Goal: Task Accomplishment & Management: Use online tool/utility

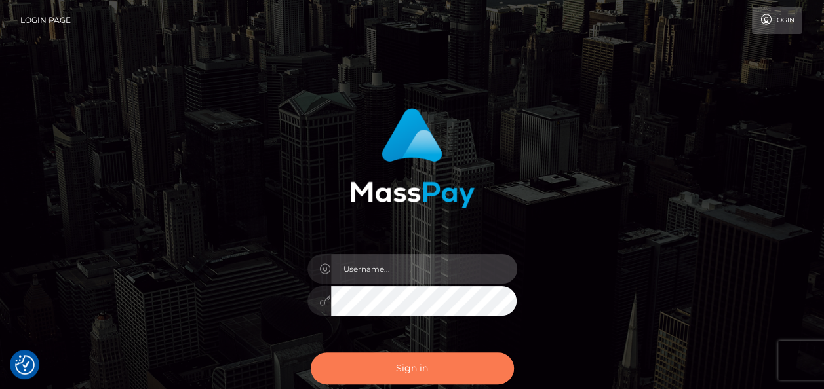
type input "india.of"
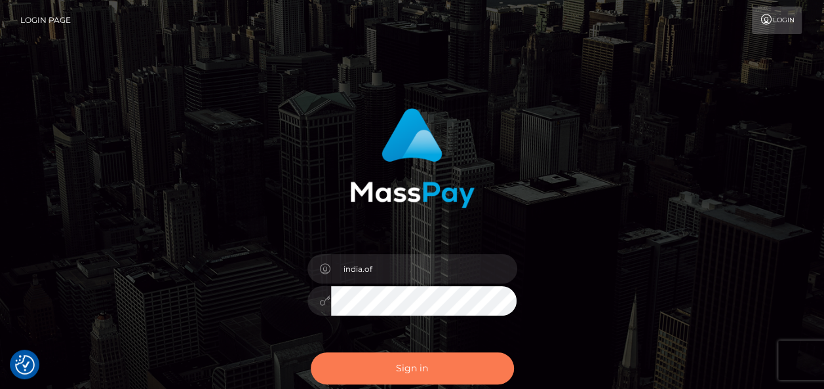
click at [410, 375] on button "Sign in" at bounding box center [412, 368] width 203 height 32
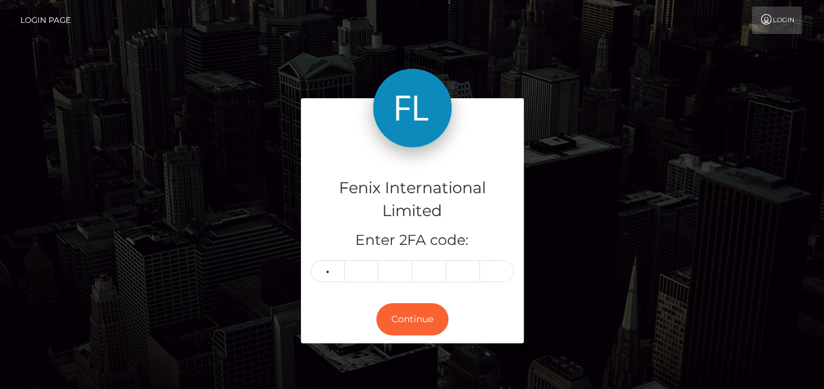
type input "3"
type input "7"
type input "8"
type input "9"
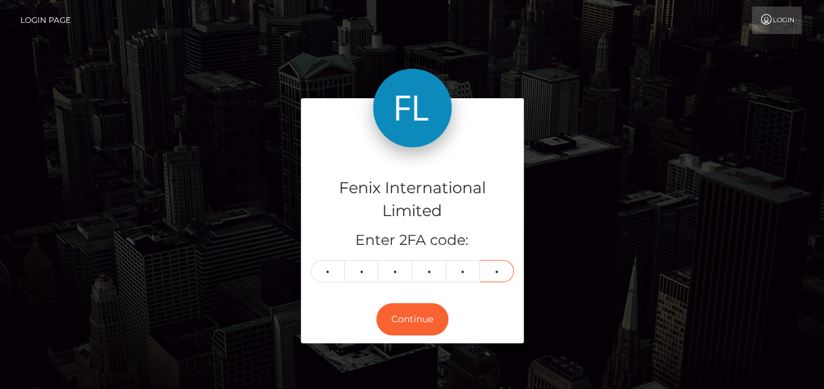
type input "7"
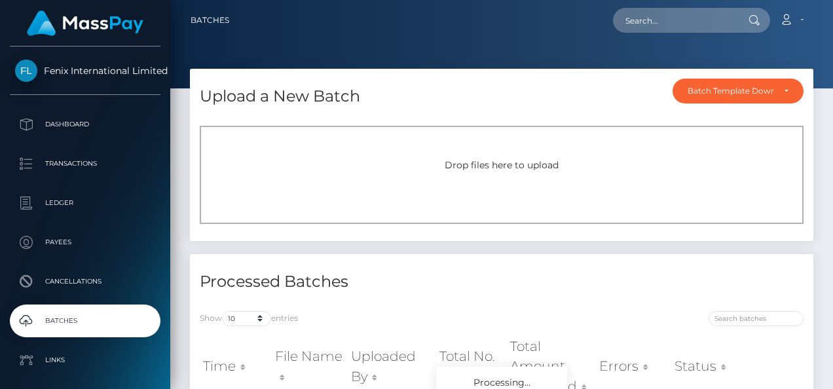
click at [414, 149] on div "Drop files here to upload" at bounding box center [502, 175] width 604 height 98
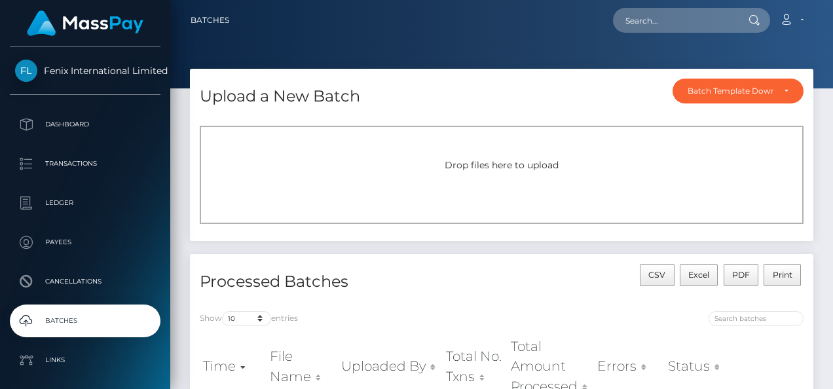
scroll to position [131, 0]
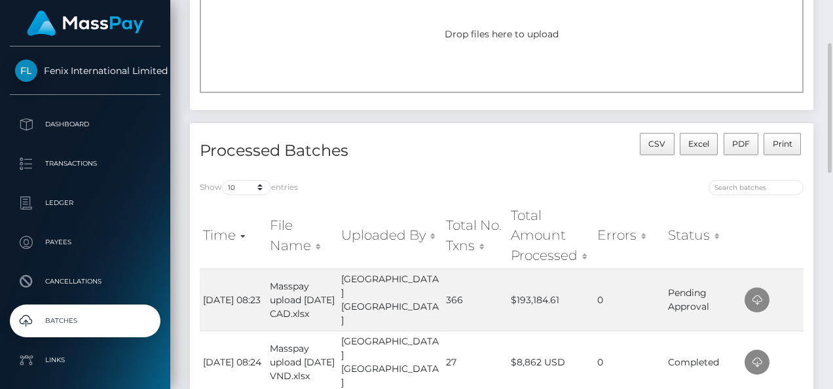
click at [475, 42] on div "Drop files here to upload" at bounding box center [502, 44] width 604 height 98
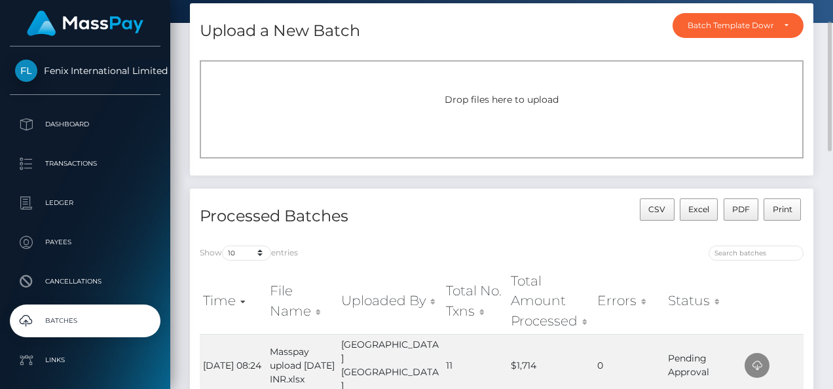
scroll to position [197, 0]
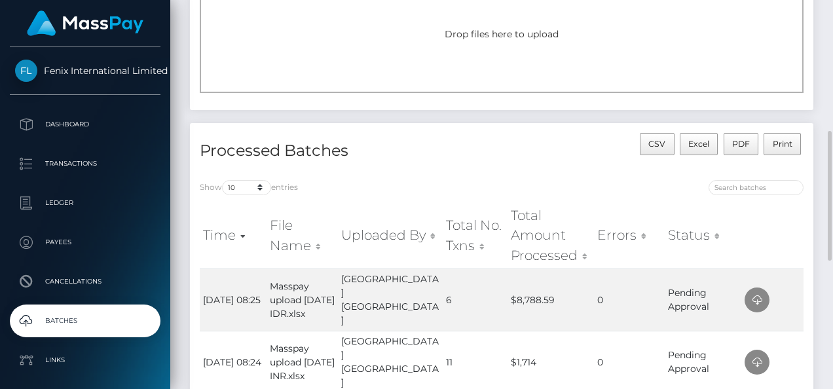
scroll to position [197, 0]
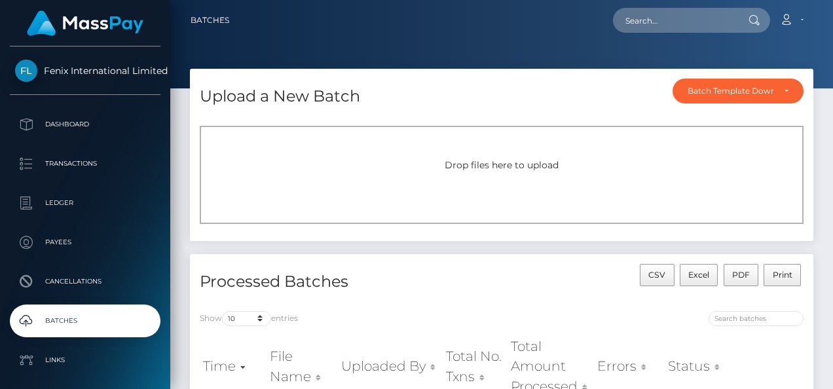
click at [531, 160] on span "Drop files here to upload" at bounding box center [502, 165] width 114 height 12
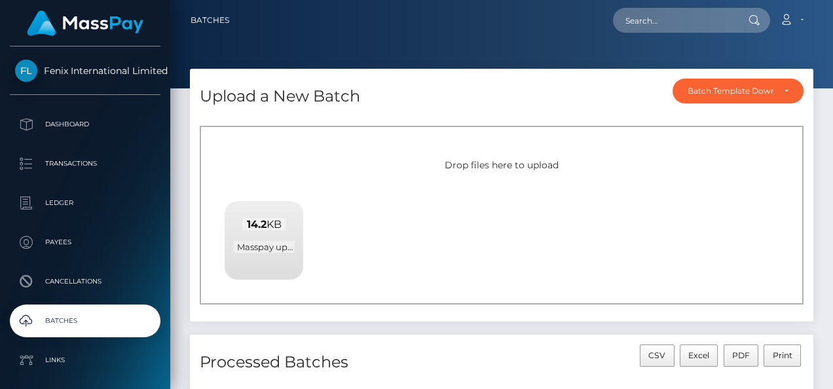
scroll to position [131, 0]
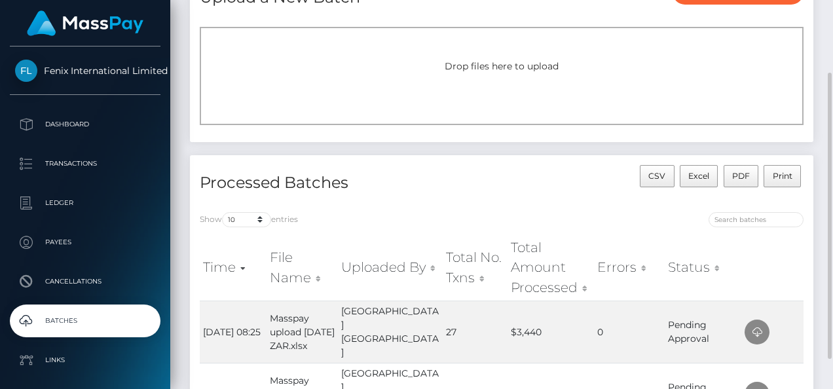
scroll to position [164, 0]
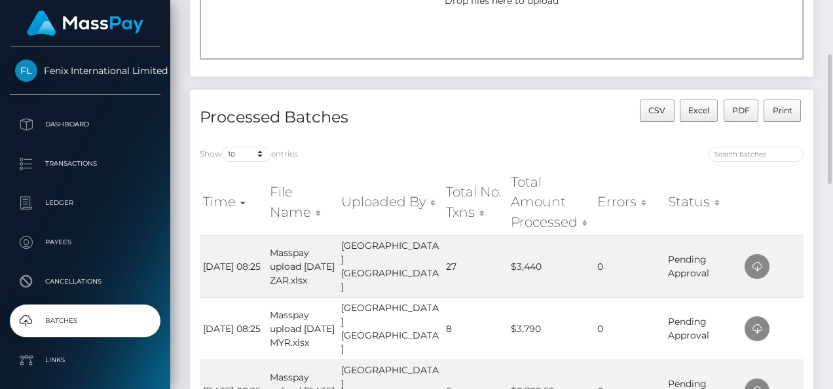
click at [477, 31] on div "Drop files here to upload" at bounding box center [502, 10] width 604 height 98
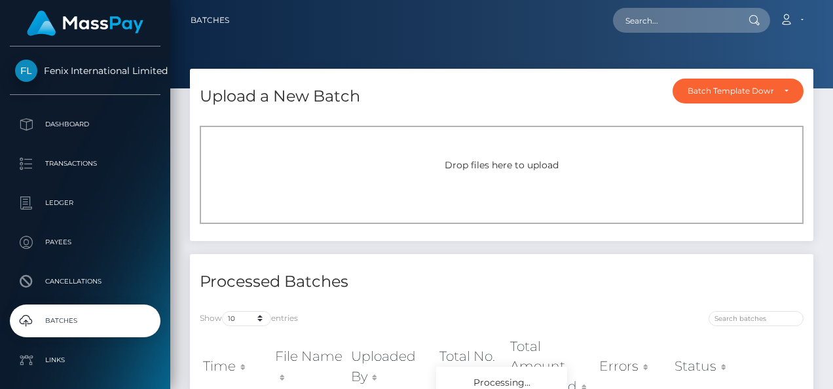
click at [374, 155] on div "Drop files here to upload" at bounding box center [502, 175] width 604 height 98
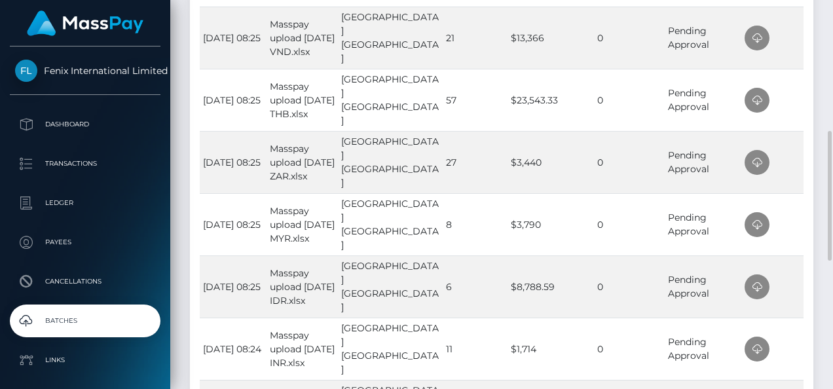
scroll to position [459, 0]
